Goal: Entertainment & Leisure: Consume media (video, audio)

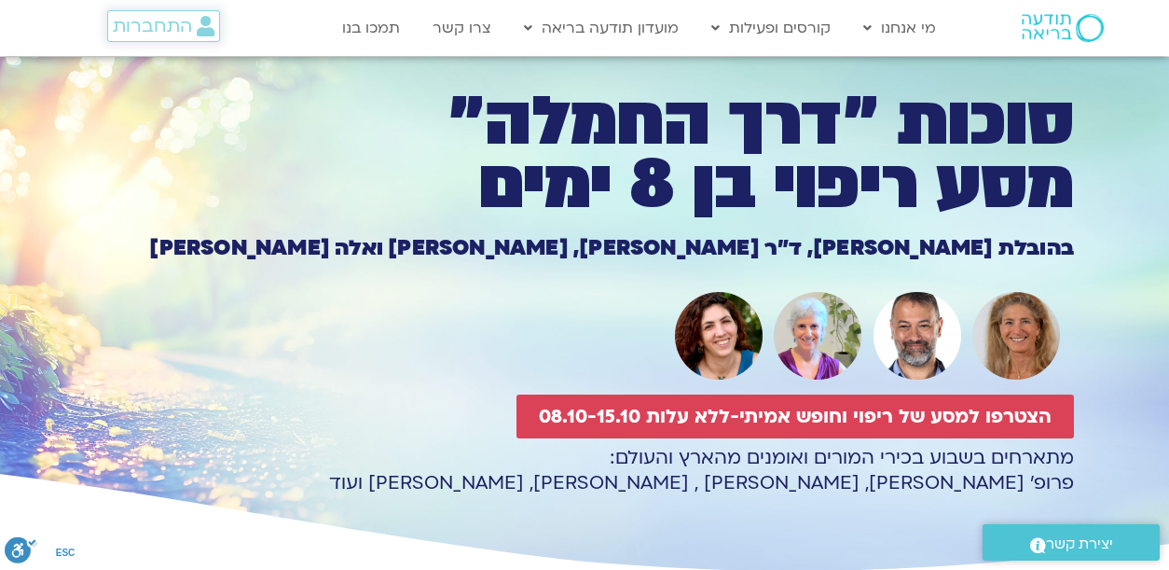
click at [144, 29] on span "התחברות" at bounding box center [152, 26] width 79 height 21
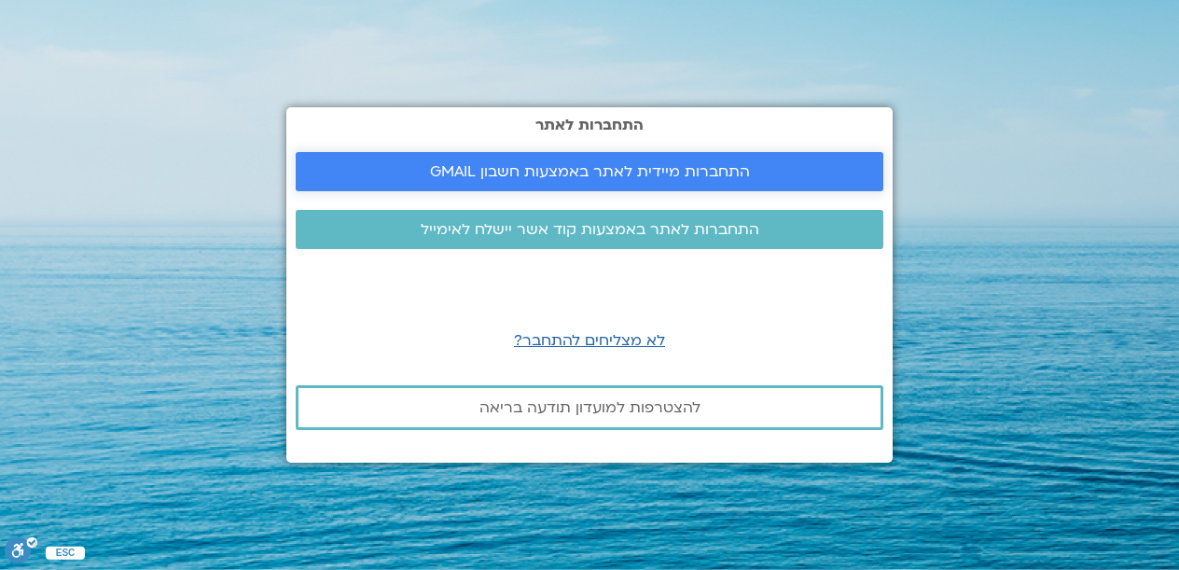
click at [610, 173] on span "התחברות מיידית לאתר באמצעות חשבון GMAIL" at bounding box center [590, 171] width 320 height 17
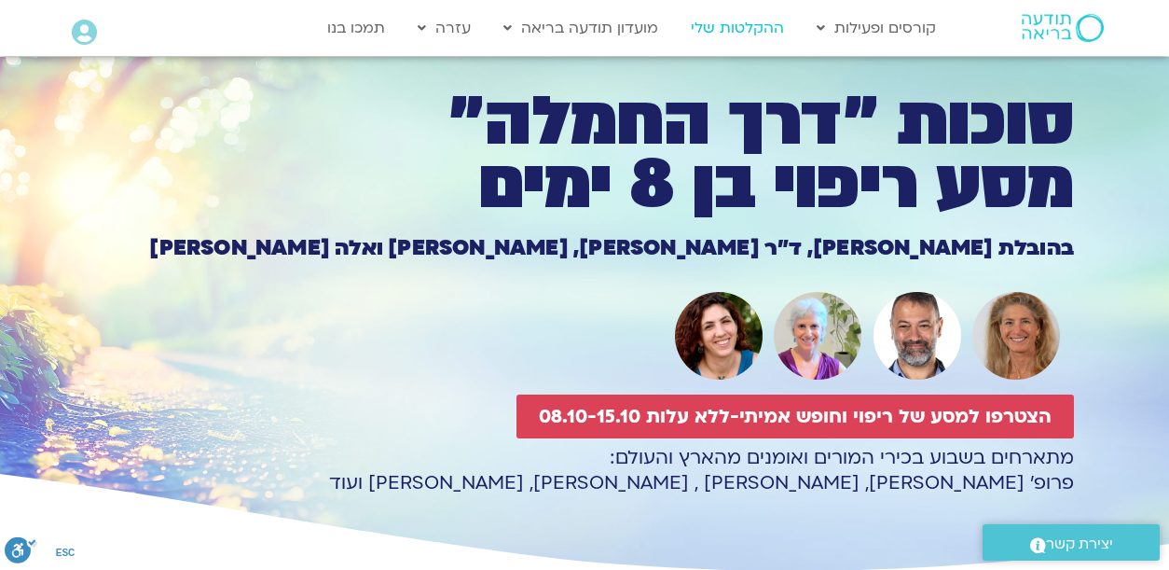
click at [735, 24] on link "ההקלטות שלי" at bounding box center [738, 27] width 112 height 35
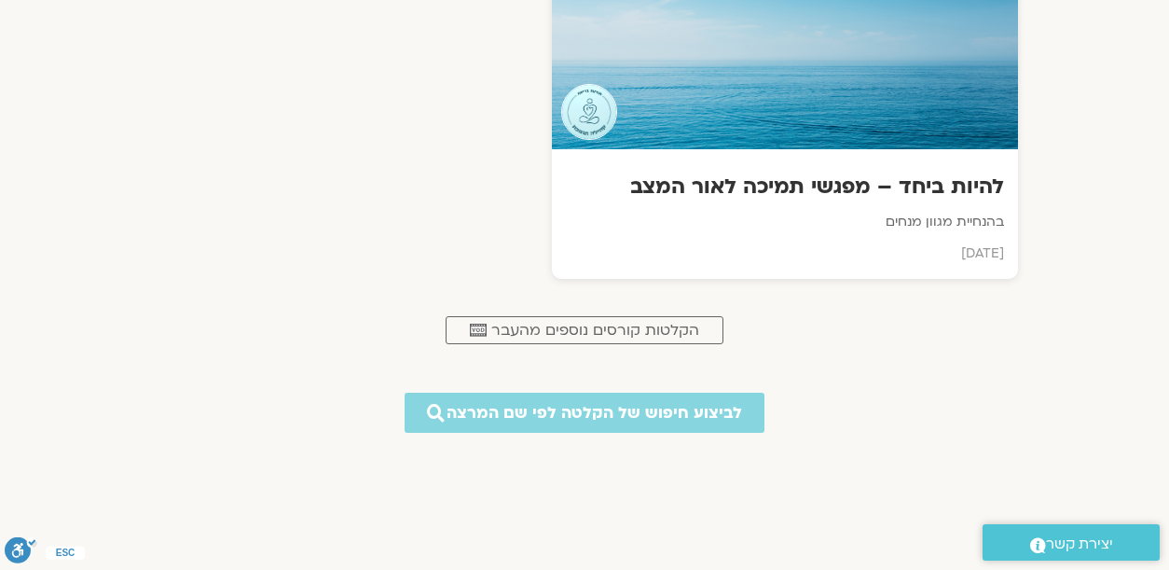
scroll to position [931, 0]
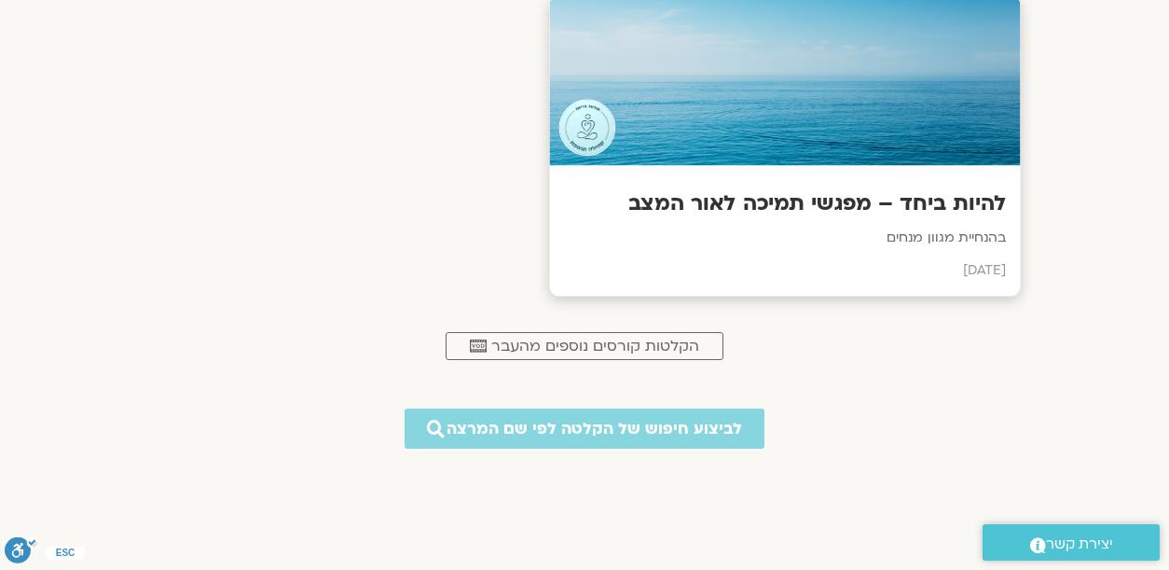
click at [842, 203] on h3 "להיות ביחד – מפגשי תמיכה לאור המצב" at bounding box center [785, 203] width 443 height 29
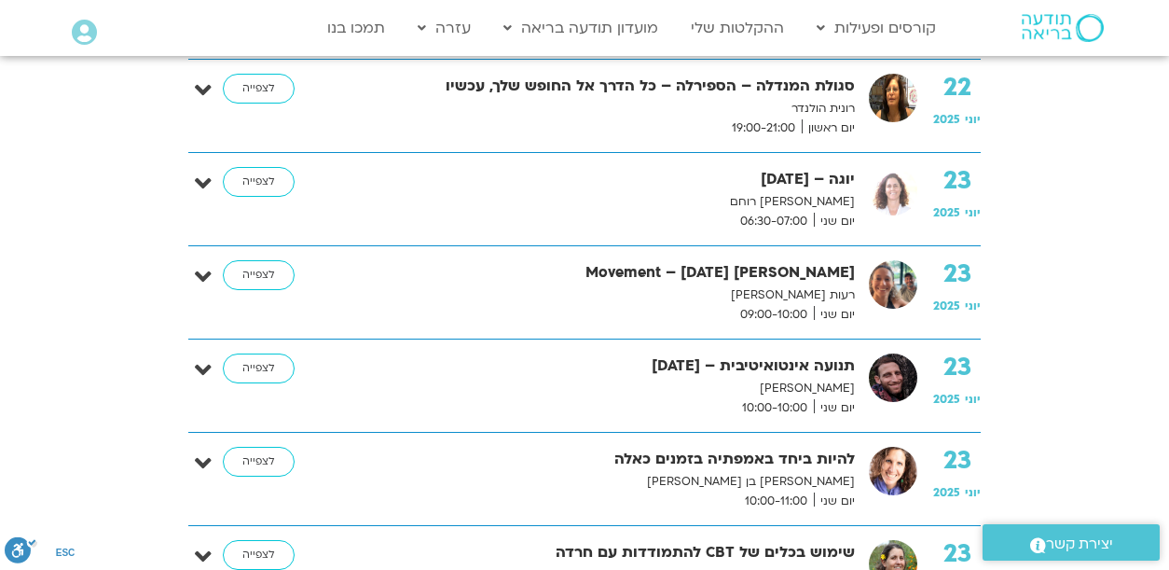
scroll to position [5470, 0]
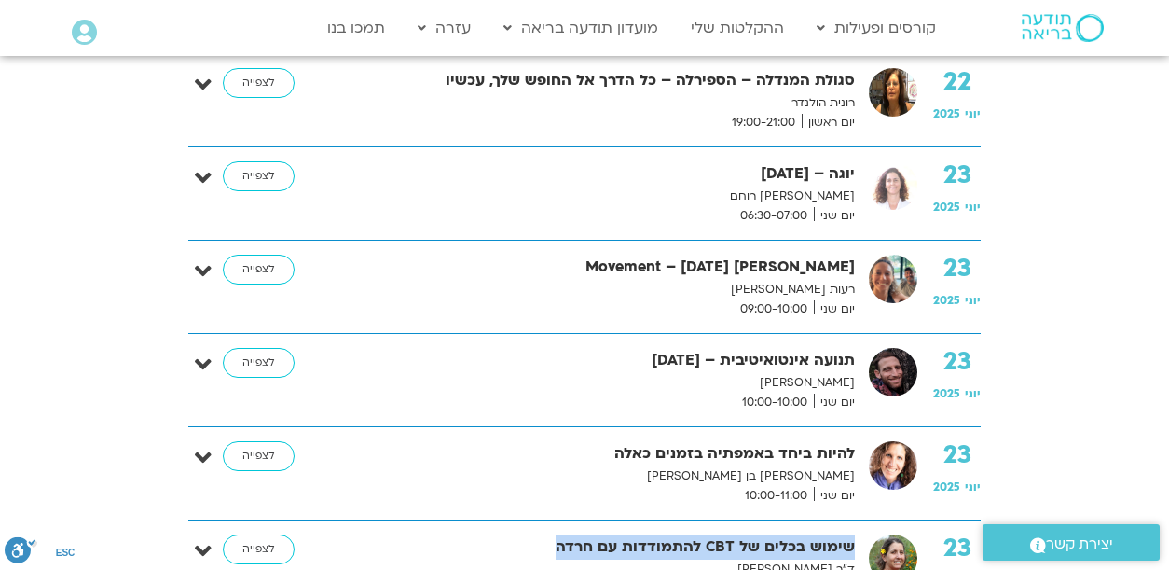
drag, startPoint x: 859, startPoint y: 478, endPoint x: 550, endPoint y: 476, distance: 308.7
click at [549, 534] on div "שימוש בכלים של CBT להתמודדות עם חרדה ד"ר נועה אלבלדה יום שני 13:00-15:00 CBT וח…" at bounding box center [615, 579] width 499 height 90
copy strong "שימוש בכלים של CBT להתמודדות עם חרדה"
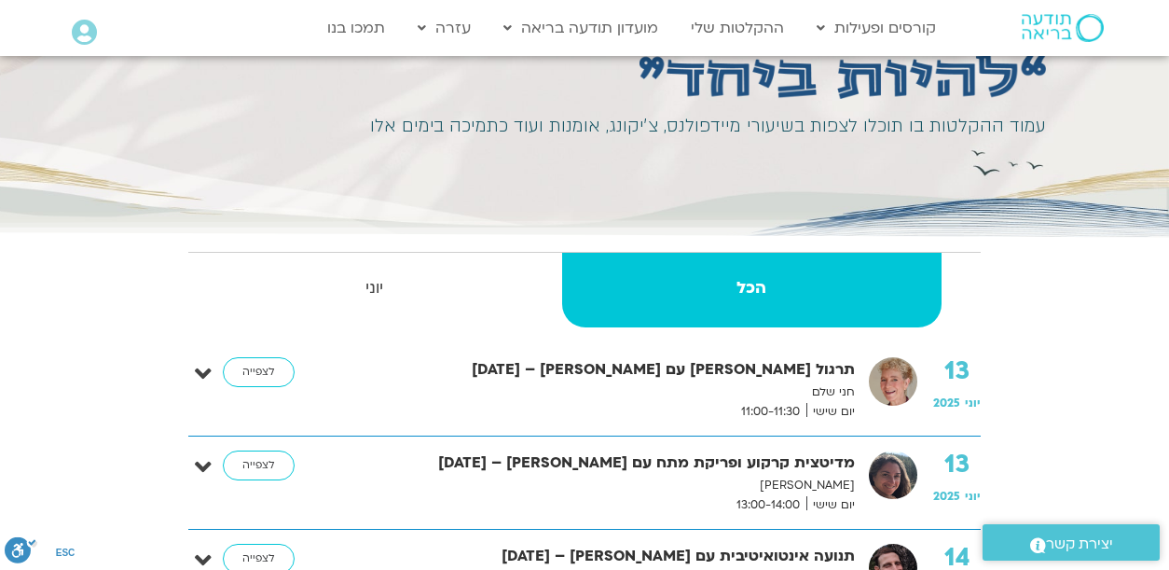
scroll to position [124, 0]
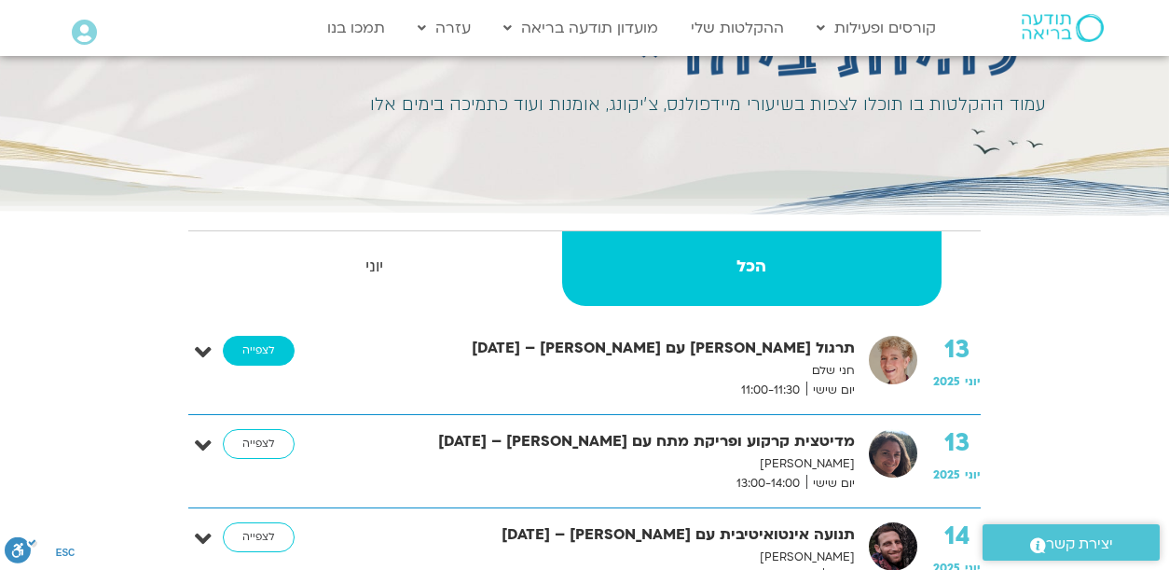
click at [272, 358] on link "לצפייה" at bounding box center [259, 351] width 72 height 30
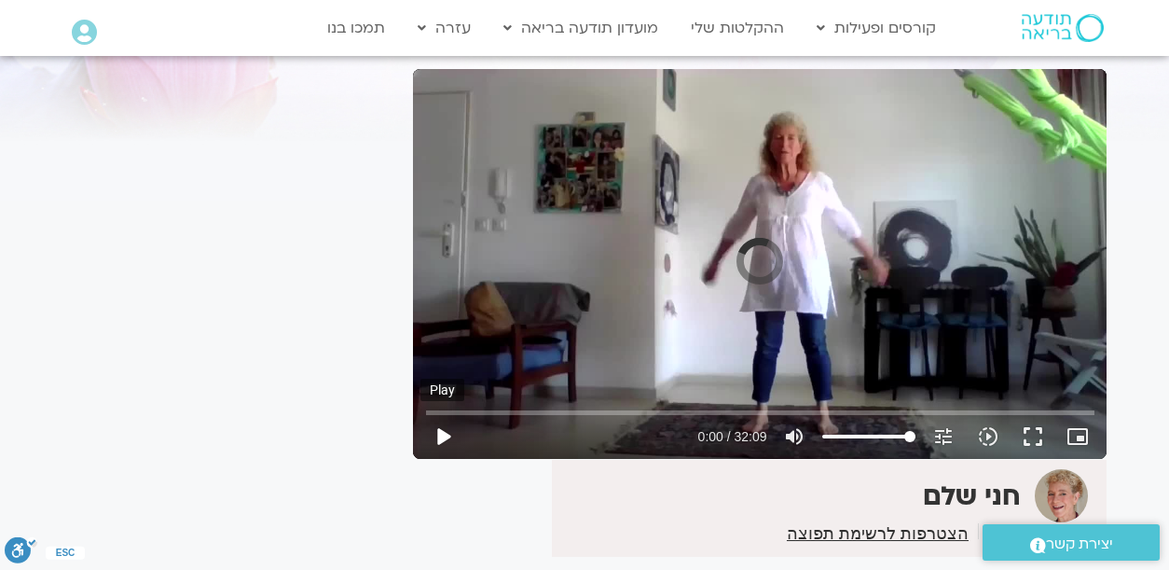
click at [442, 433] on button "play_arrow" at bounding box center [443, 436] width 45 height 45
type input "1.723078"
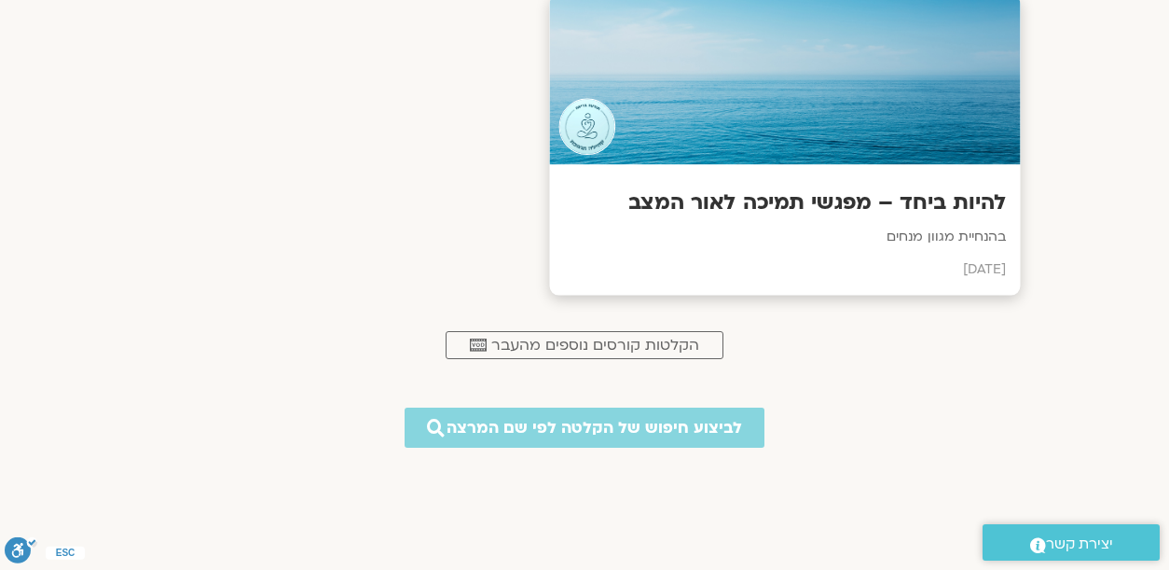
click at [954, 207] on h3 "להיות ביחד – מפגשי תמיכה לאור המצב" at bounding box center [785, 202] width 443 height 29
